Goal: Complete application form

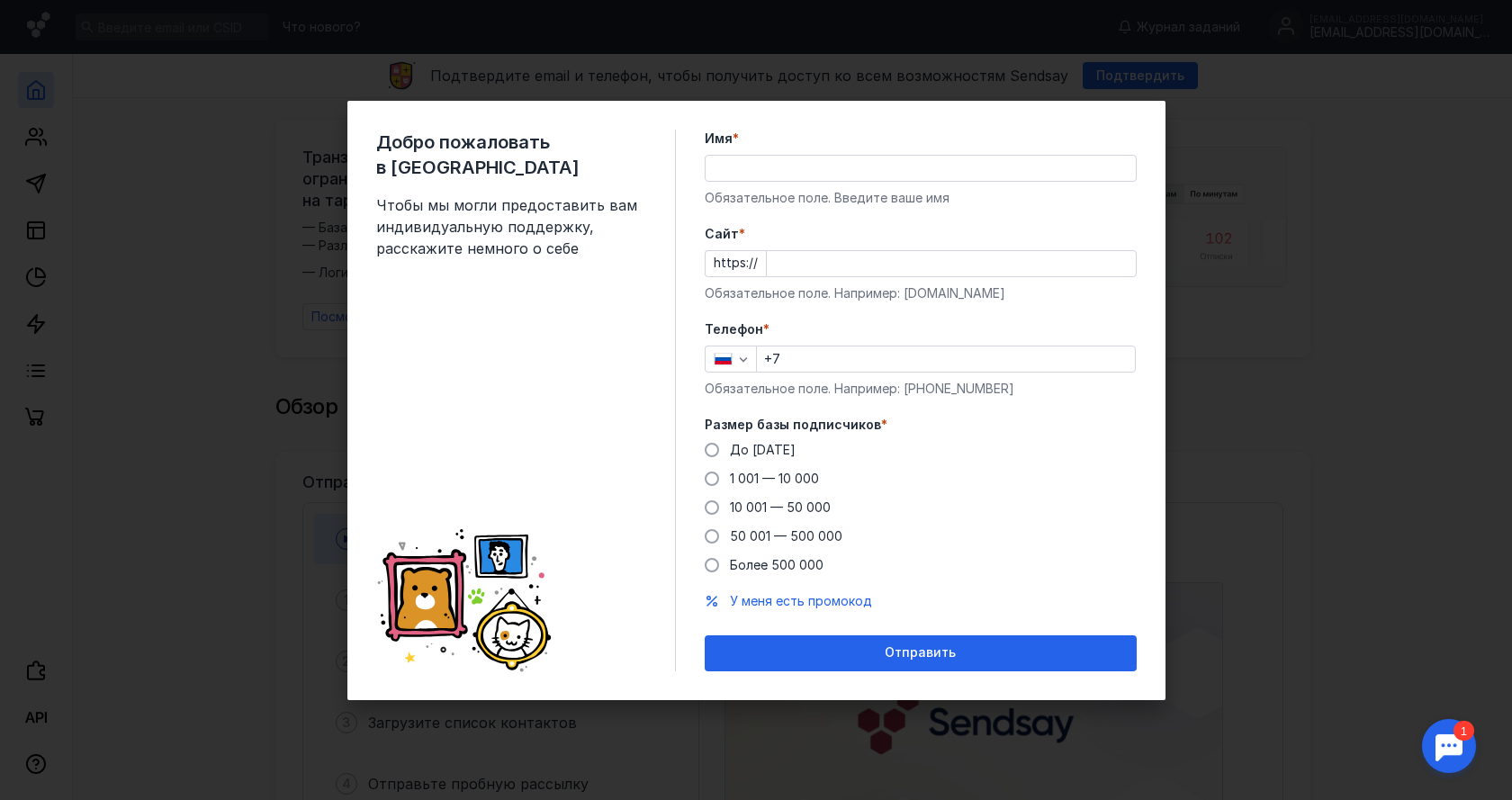
click at [1225, 138] on div "Добро пожаловать в Sendsay Чтобы мы могли предоставить вам индивидуальную подде…" at bounding box center [756, 400] width 1512 height 800
click at [745, 366] on div "button" at bounding box center [744, 359] width 18 height 18
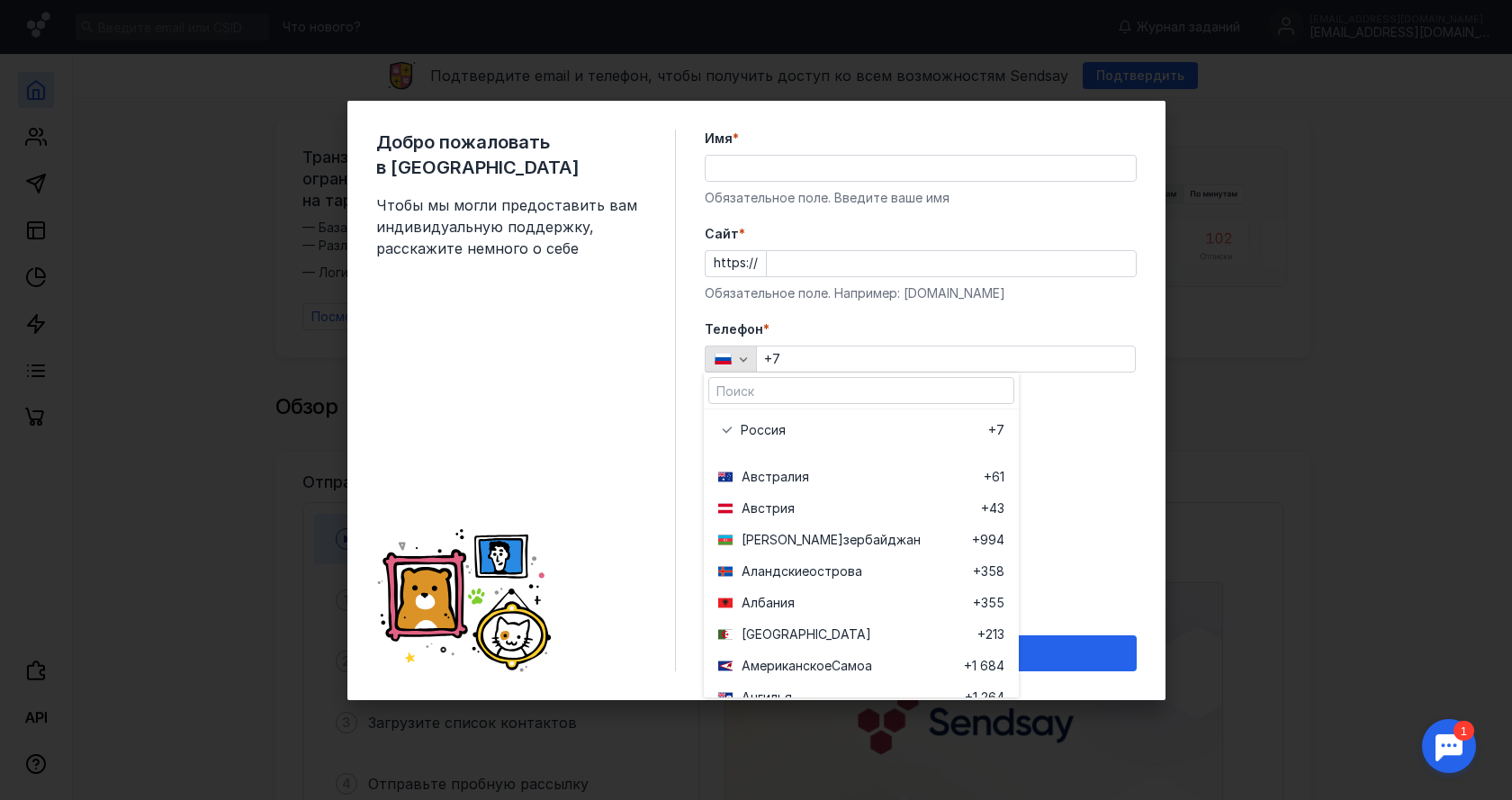
click at [747, 362] on icon "button" at bounding box center [744, 359] width 15 height 15
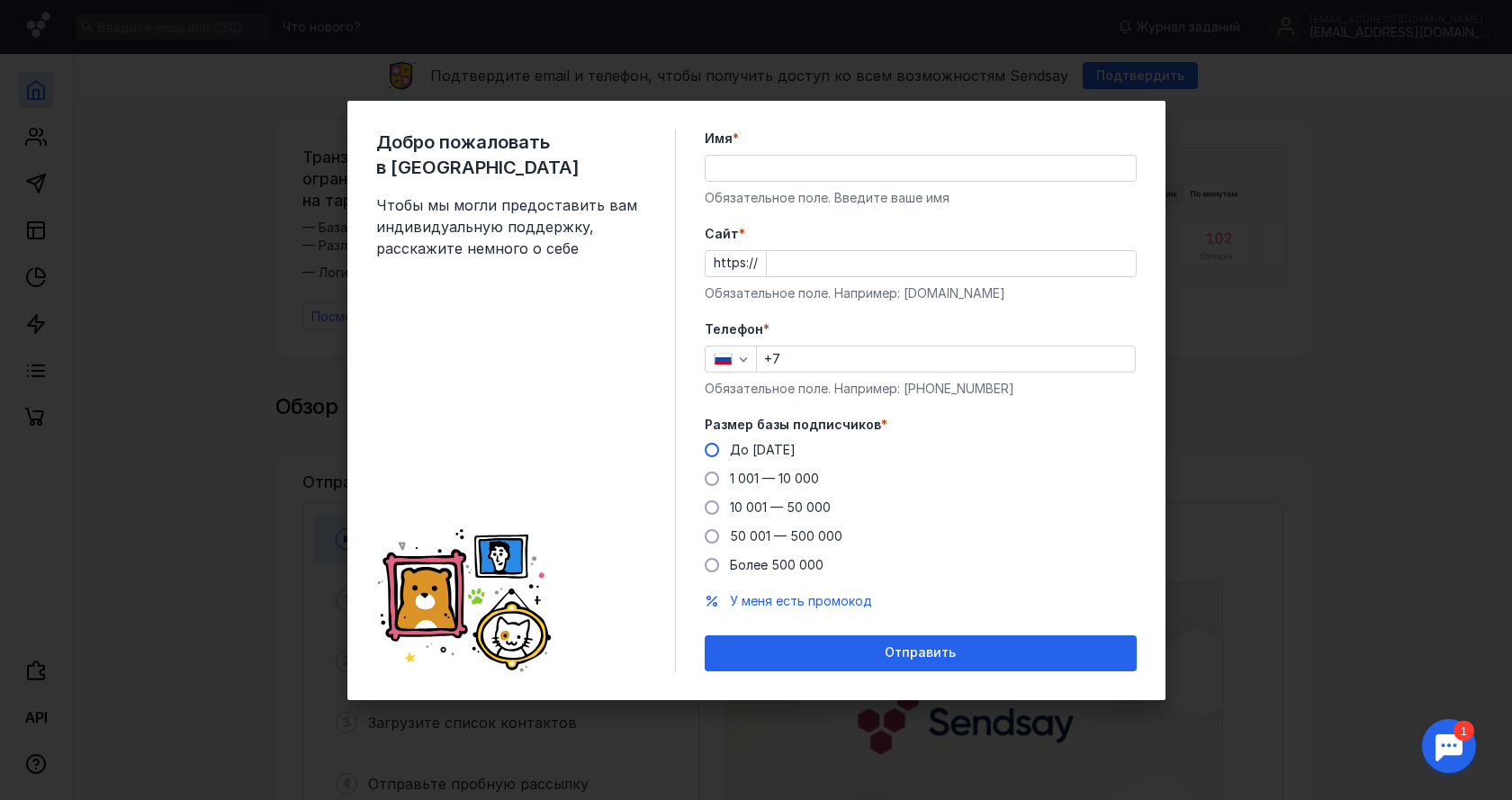
click at [731, 446] on span "До [DATE]" at bounding box center [762, 449] width 65 height 15
click at [0, 0] on input "До [DATE]" at bounding box center [0, 0] width 0 height 0
click at [797, 257] on input "Cайт *" at bounding box center [950, 263] width 369 height 25
click at [800, 261] on input "Cайт *" at bounding box center [950, 263] width 369 height 25
click at [742, 164] on input "Имя *" at bounding box center [921, 167] width 430 height 25
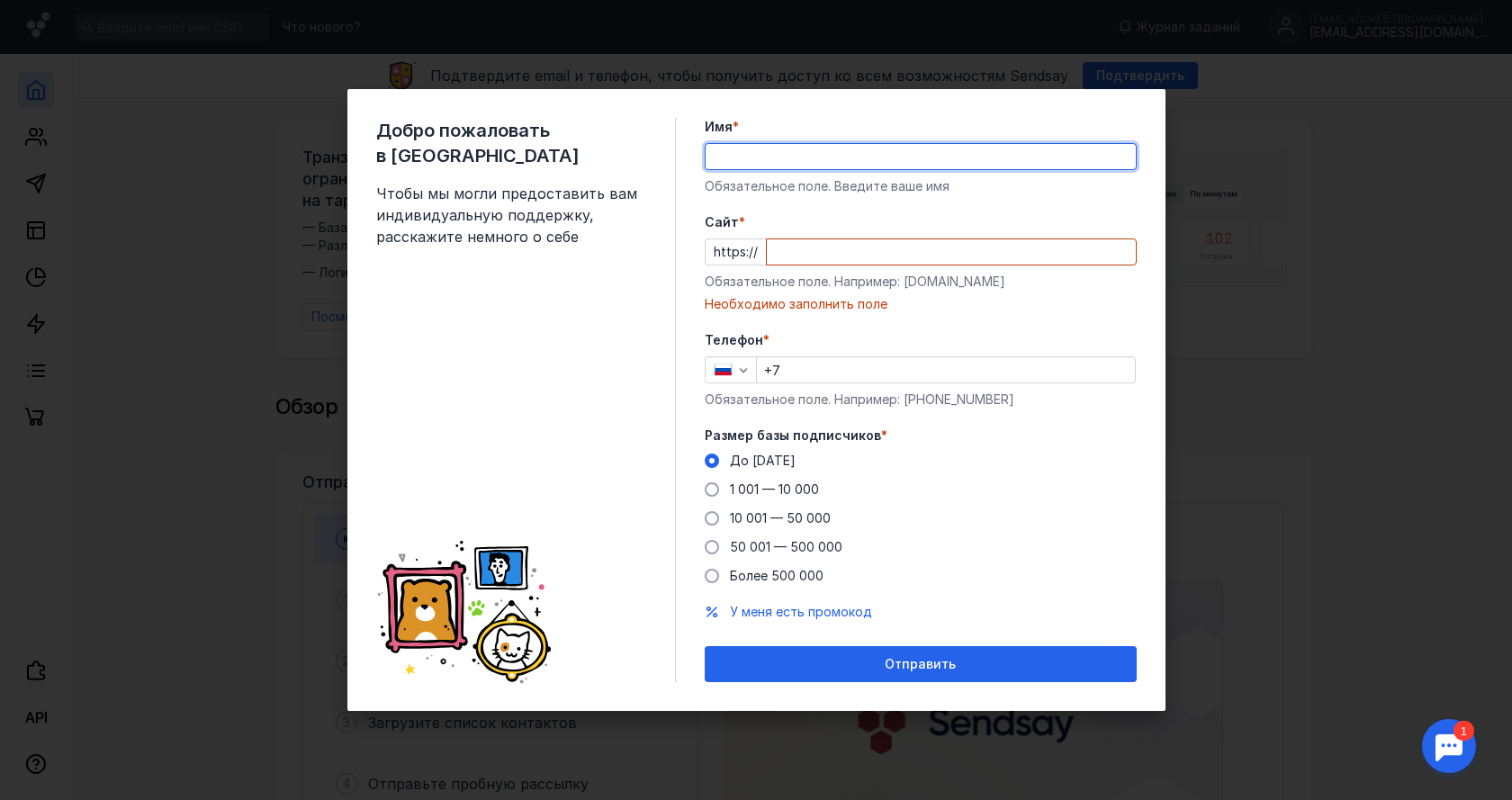
type input "stafn max"
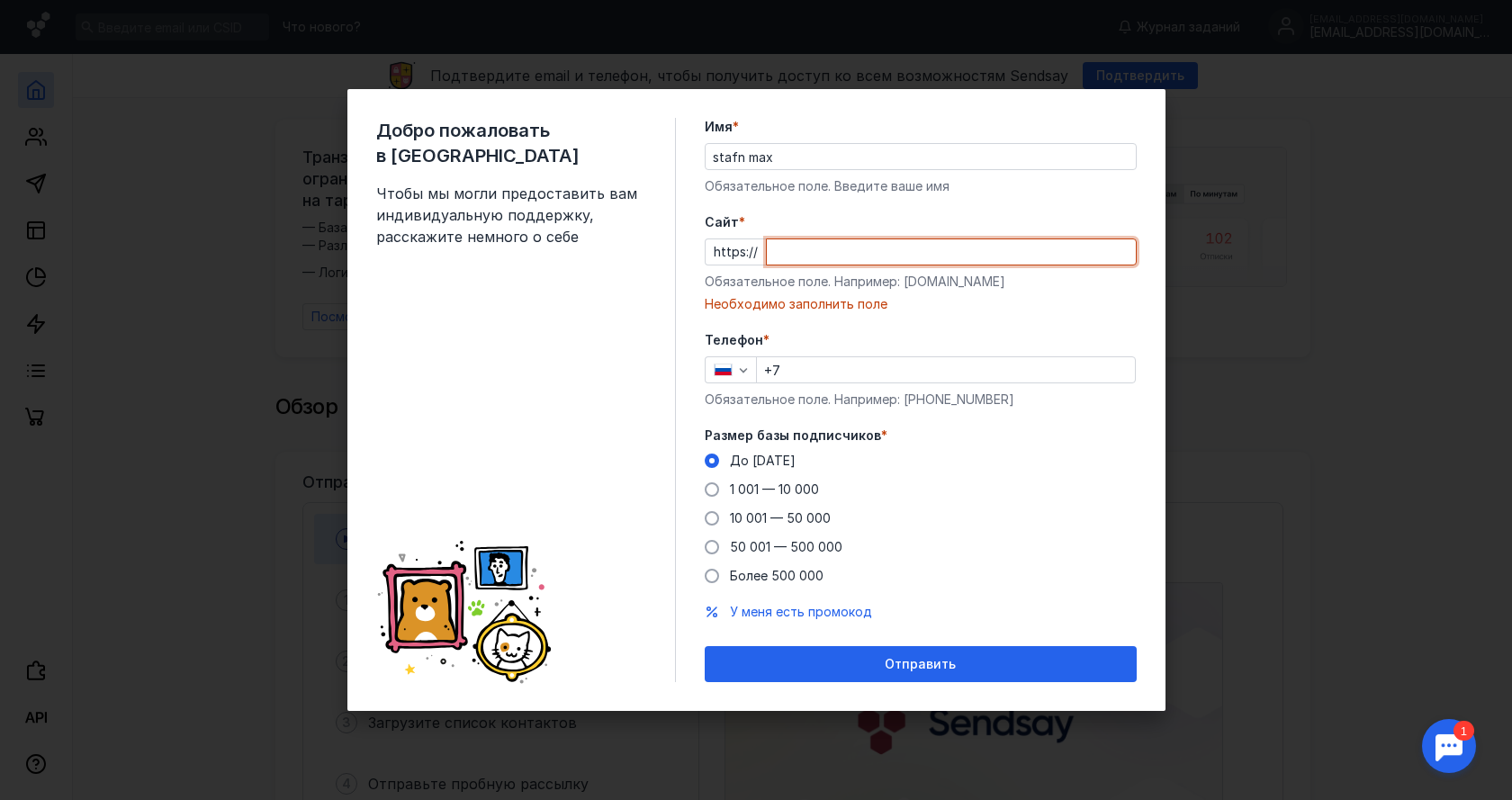
click at [828, 243] on input "Cайт *" at bounding box center [950, 251] width 369 height 25
click at [828, 244] on input "Cайт *" at bounding box center [950, 251] width 369 height 25
paste input "[DOMAIN_NAME][URL]"
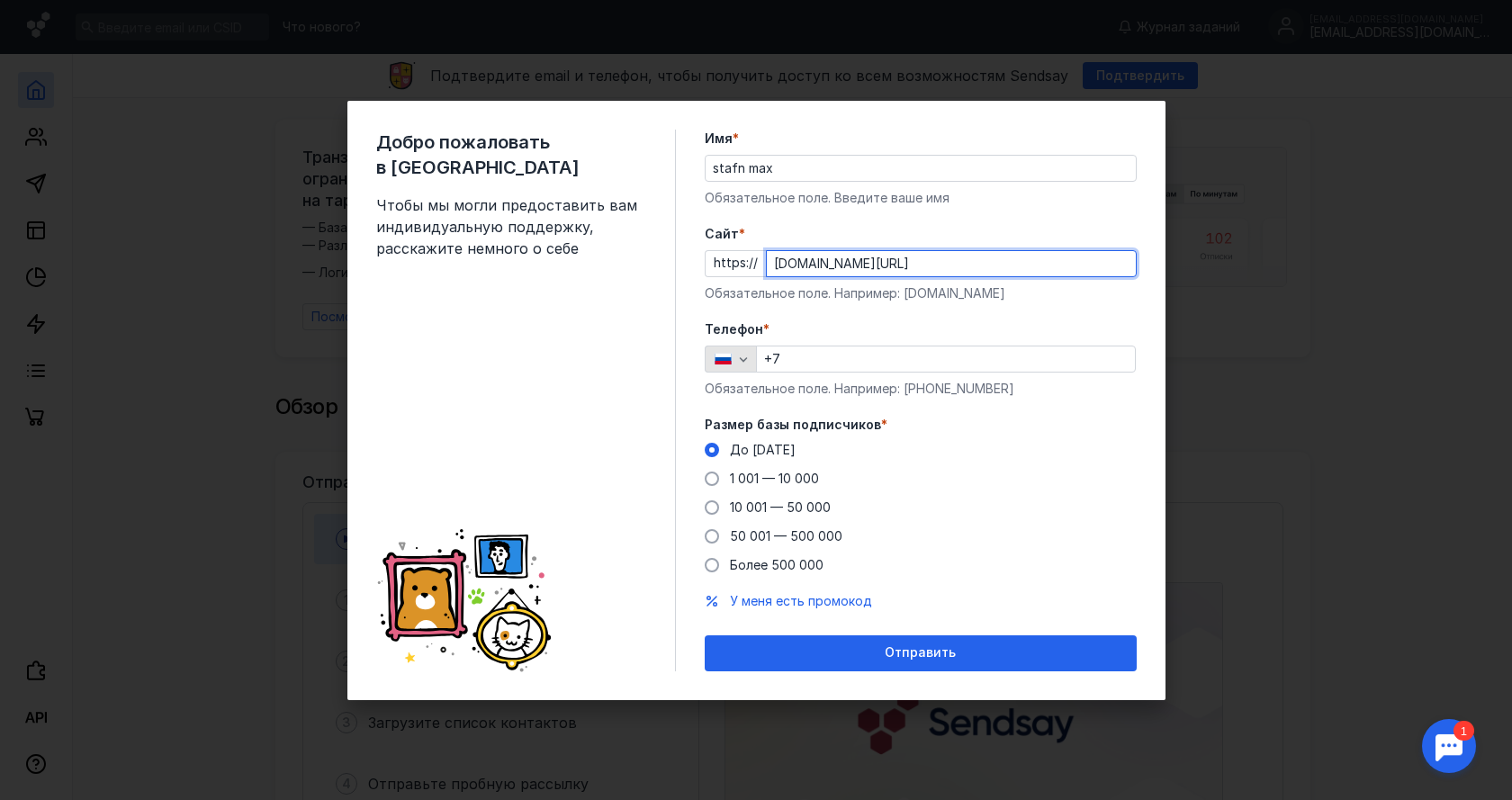
type input "[DOMAIN_NAME][URL]"
click at [751, 366] on div "button" at bounding box center [744, 359] width 18 height 18
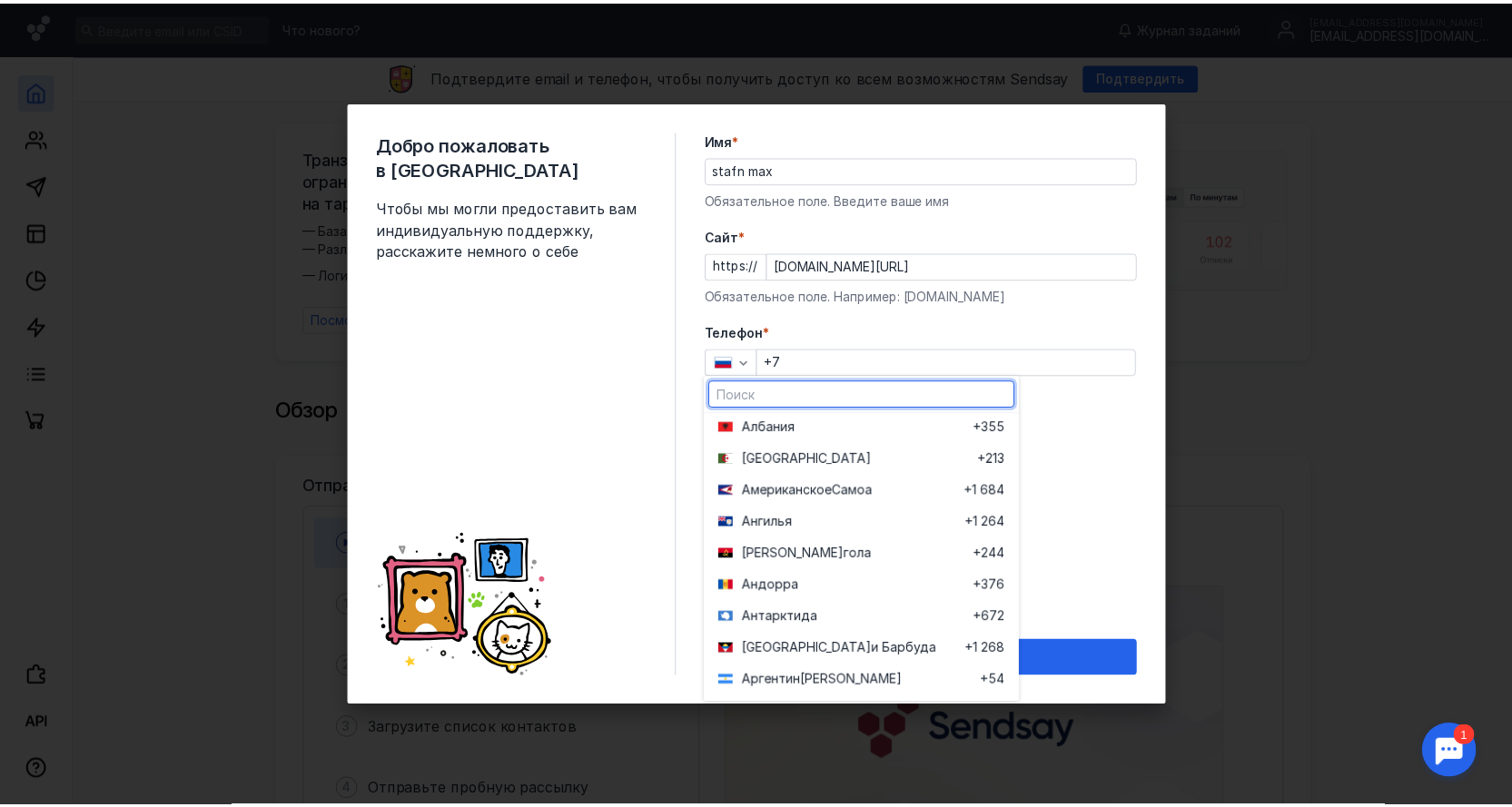
scroll to position [454, 0]
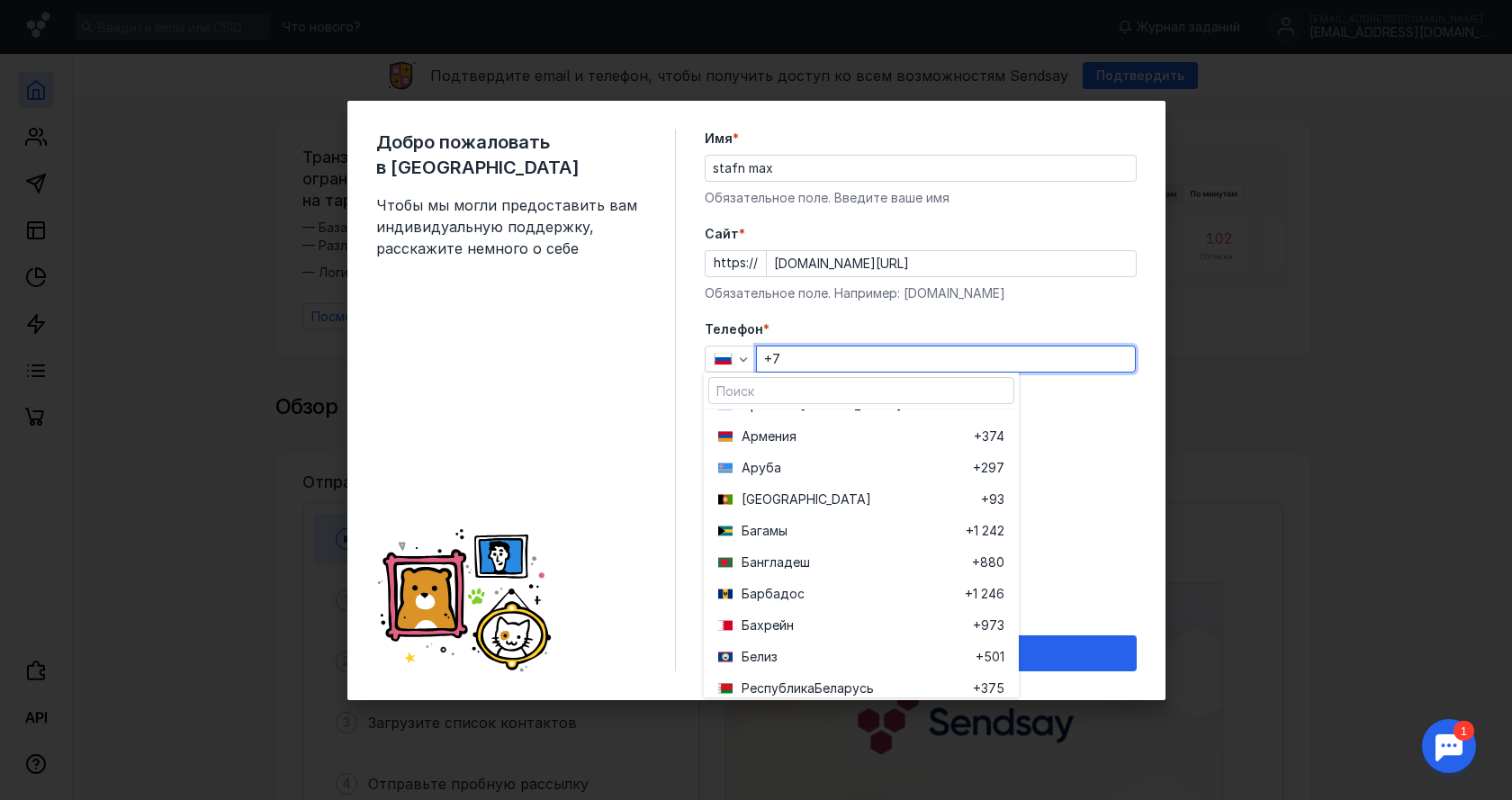
drag, startPoint x: 784, startPoint y: 359, endPoint x: 764, endPoint y: 364, distance: 20.6
click at [764, 364] on input "+7" at bounding box center [945, 358] width 378 height 25
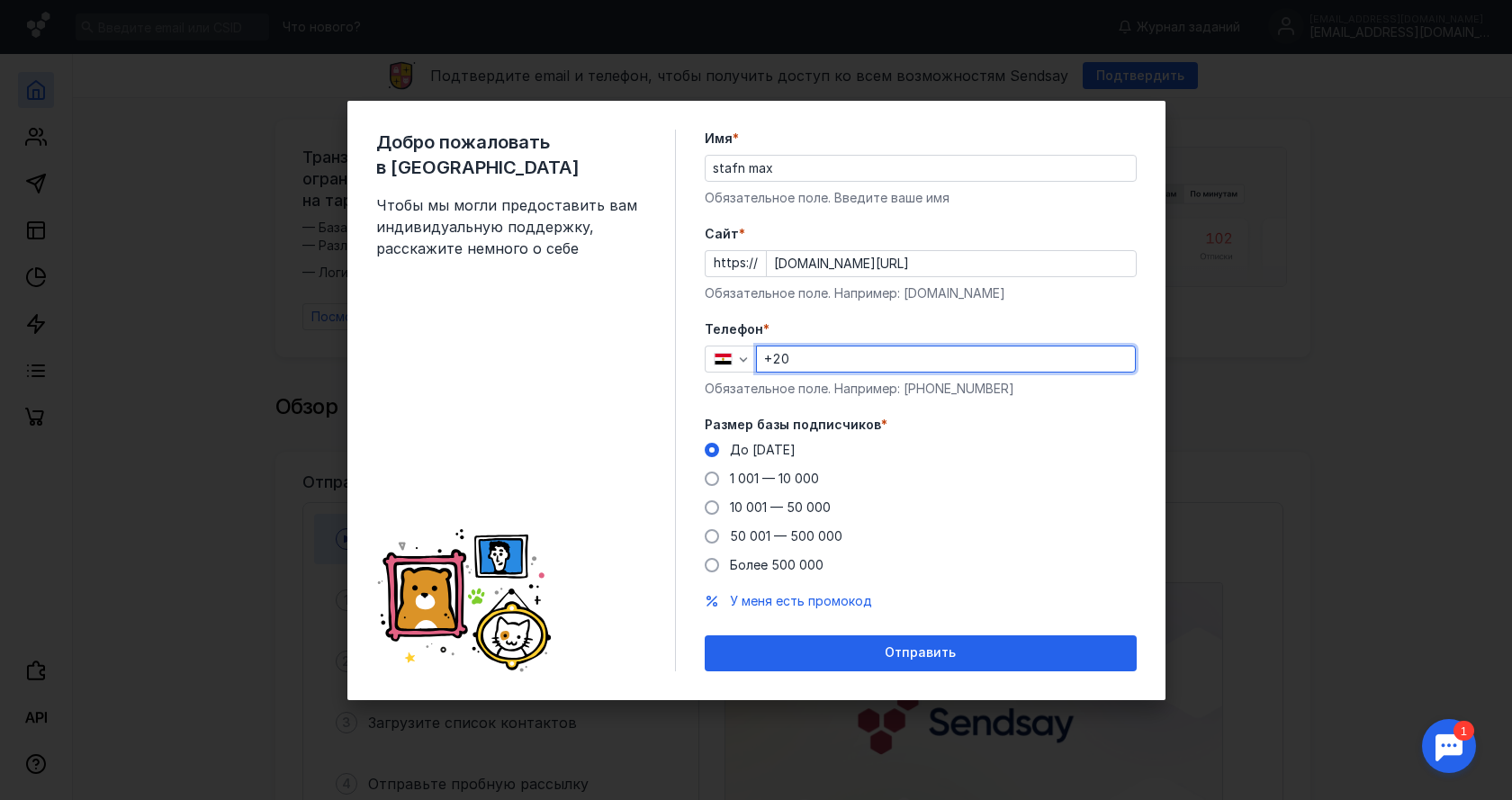
type input "[PHONE_NUMBER]"
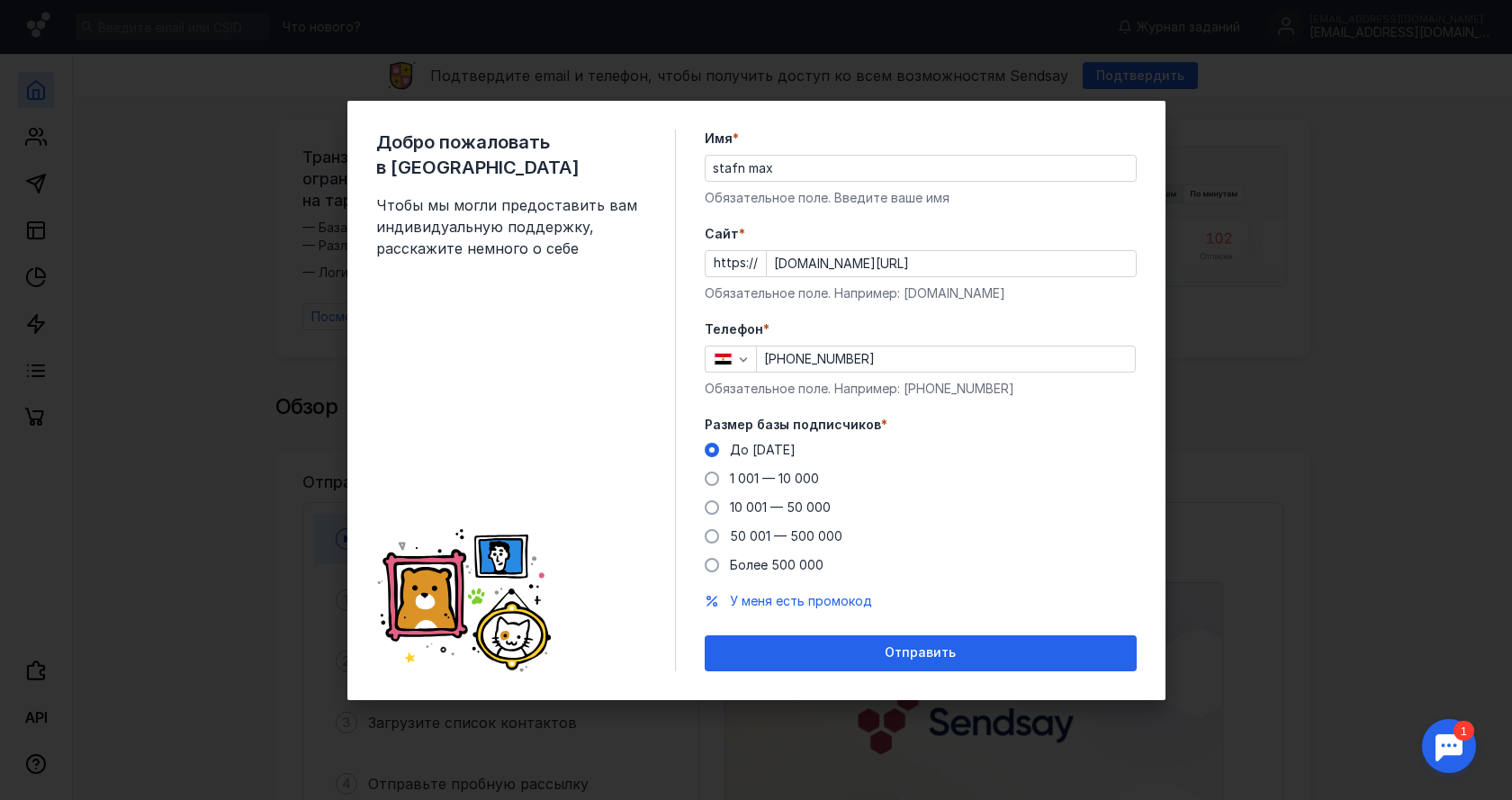
click at [873, 671] on div "Добро пожаловать в Sendsay Чтобы мы могли предоставить вам индивидуальную подде…" at bounding box center [756, 400] width 818 height 599
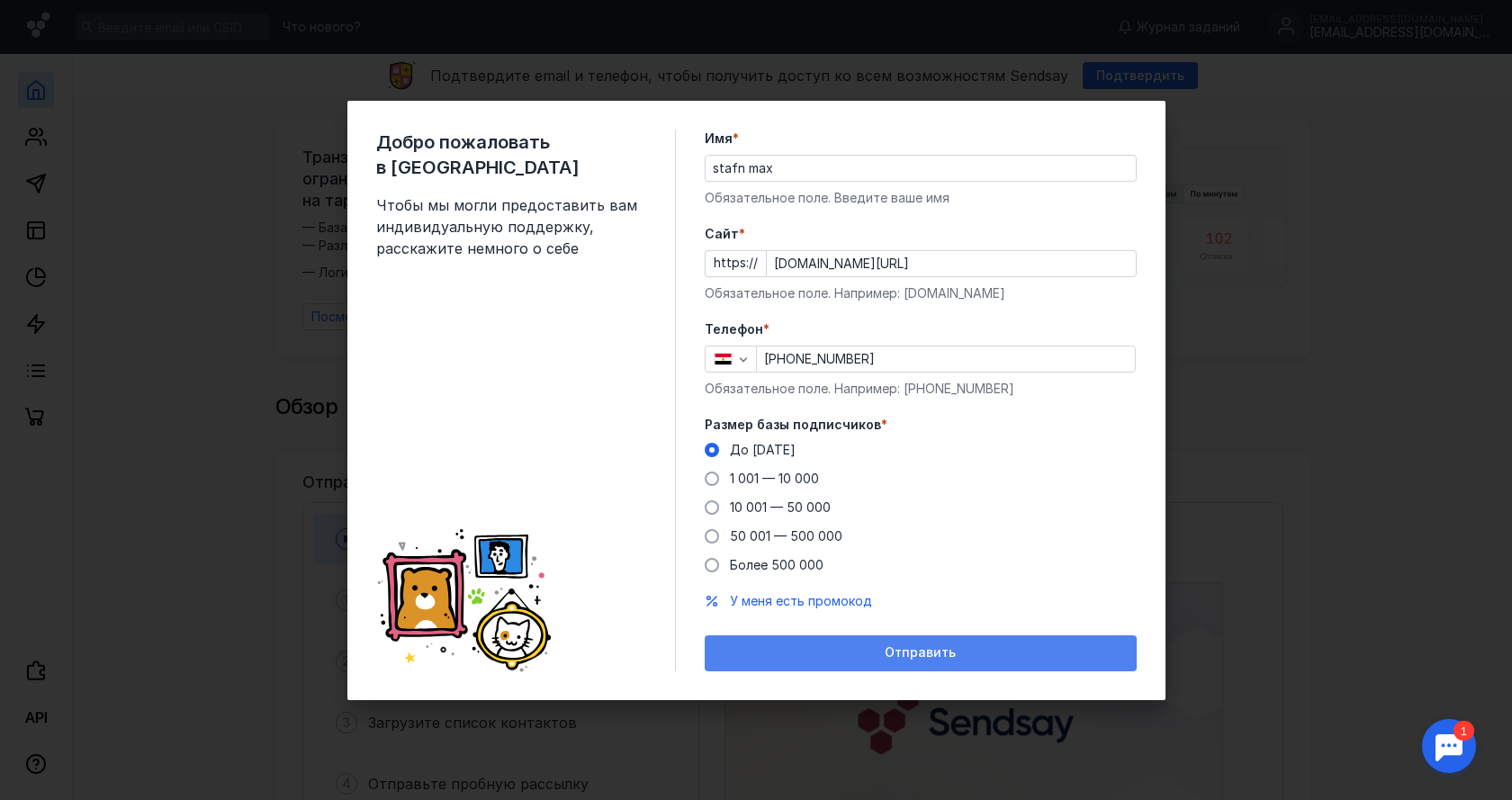
click at [873, 661] on div "Отправить" at bounding box center [921, 654] width 432 height 36
